Goal: Navigation & Orientation: Understand site structure

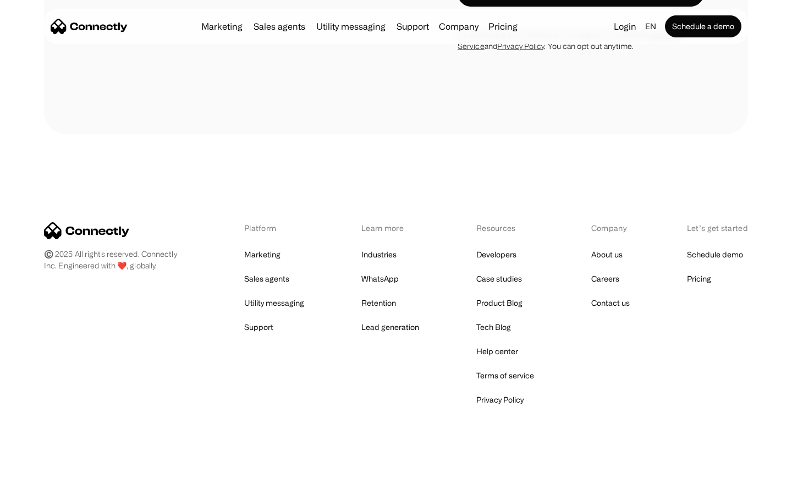
scroll to position [2898, 0]
